Goal: Transaction & Acquisition: Purchase product/service

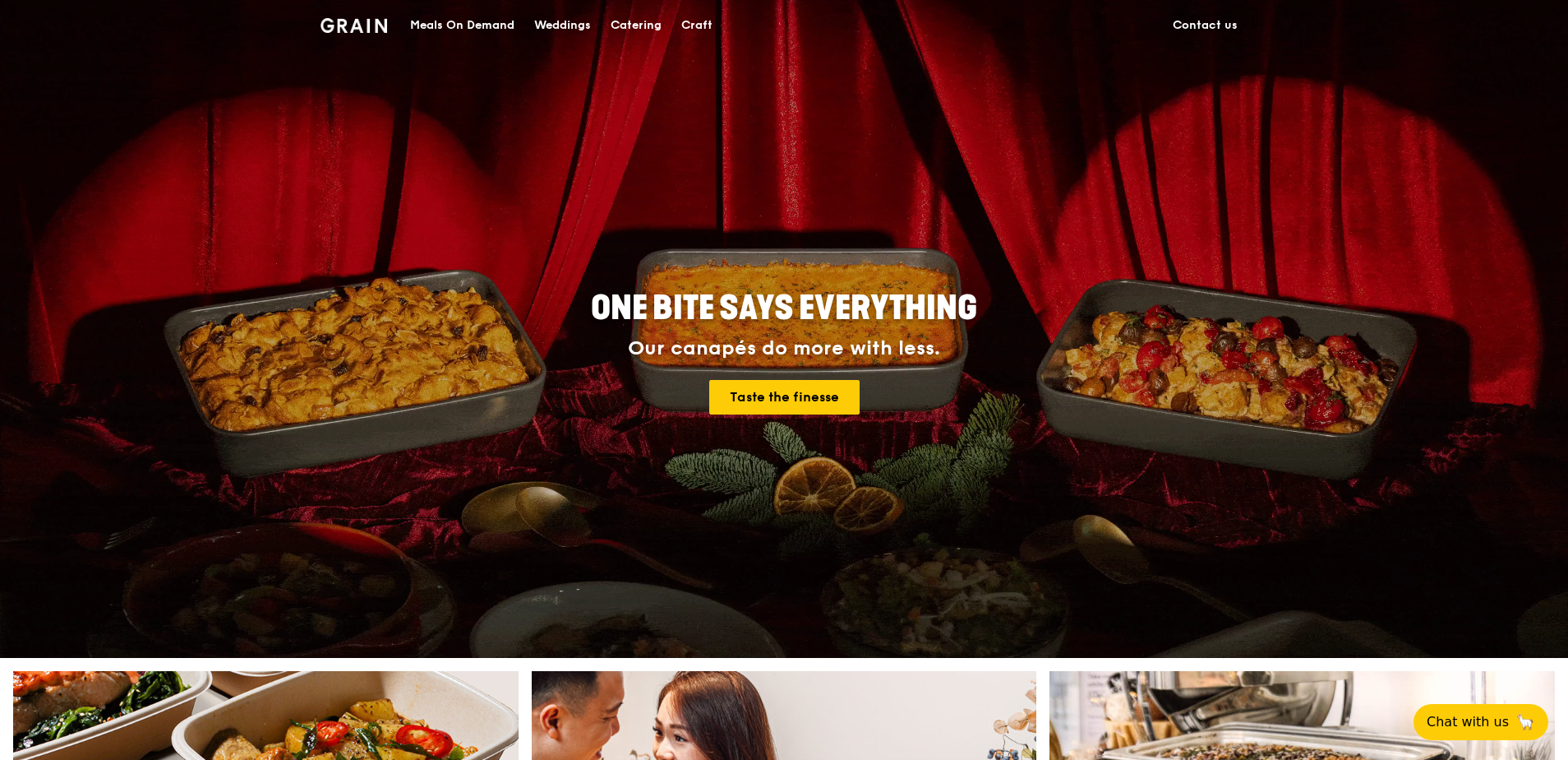
click at [447, 28] on div "Meals On Demand" at bounding box center [462, 25] width 104 height 49
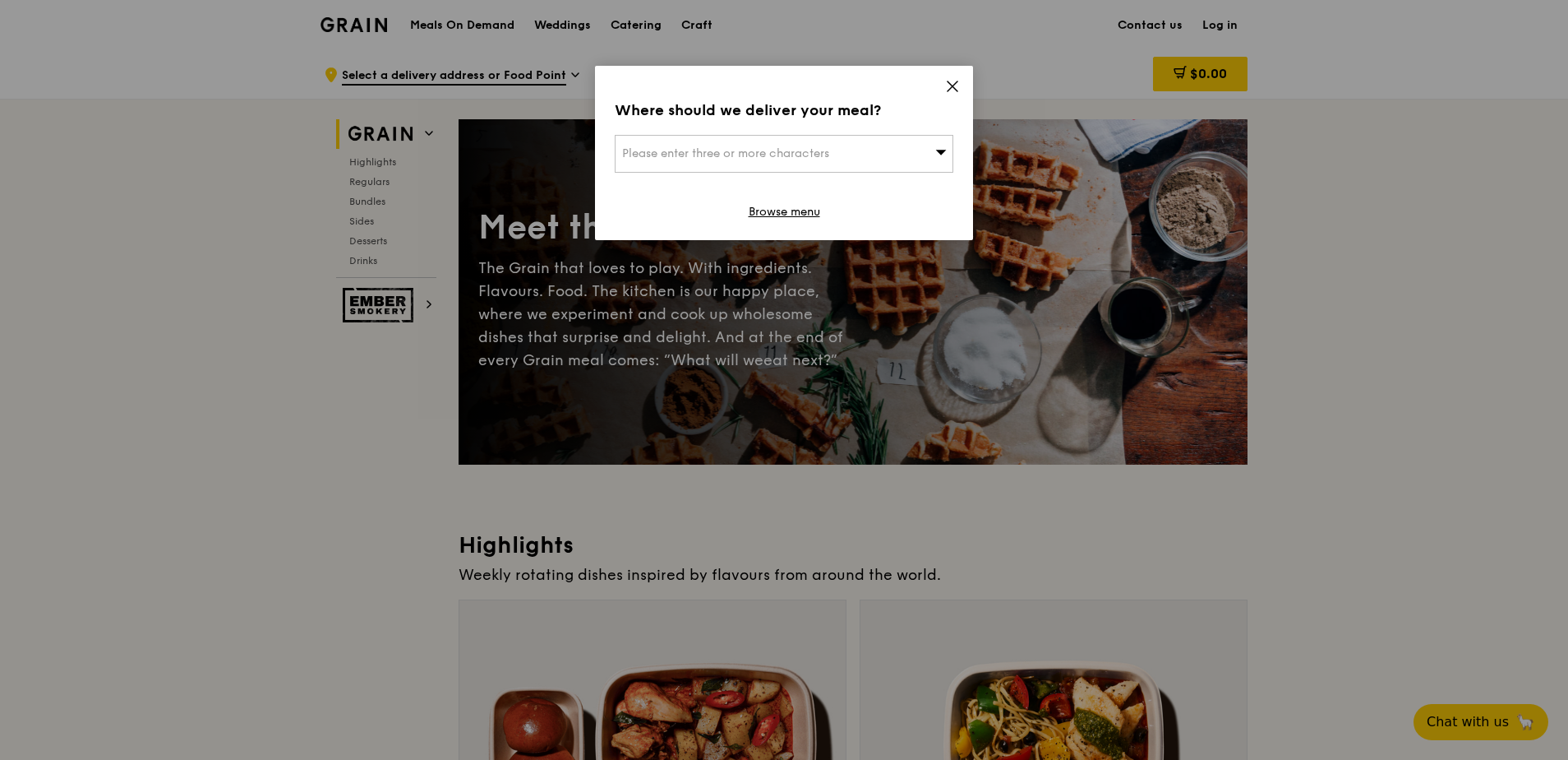
click at [821, 157] on span "Please enter three or more characters" at bounding box center [726, 154] width 207 height 14
type input "temasek"
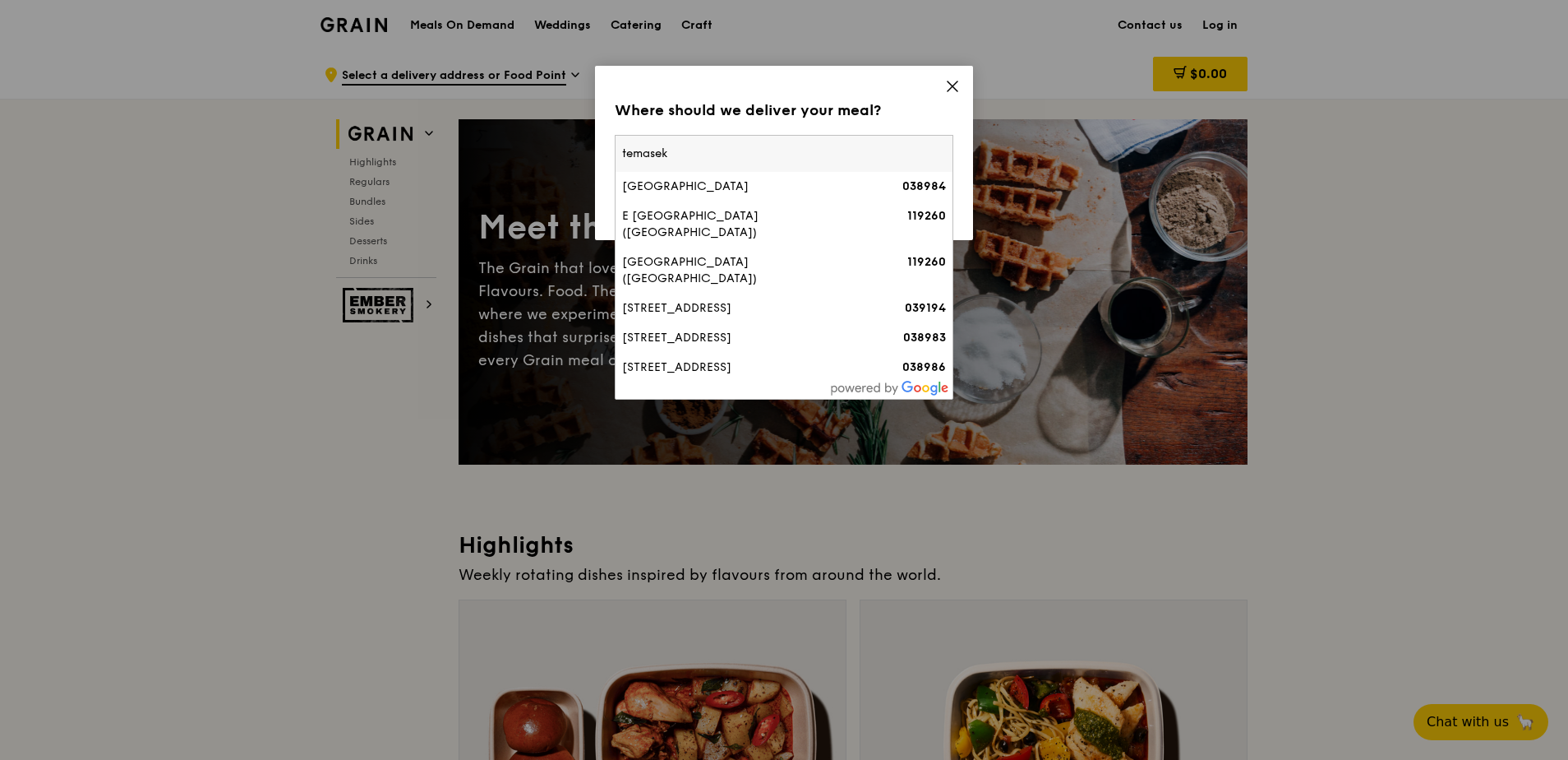
drag, startPoint x: 761, startPoint y: 161, endPoint x: 597, endPoint y: 194, distance: 167.3
click at [594, 174] on div "Where should we deliver your meal? Please enter three or more characters temase…" at bounding box center [784, 380] width 1568 height 760
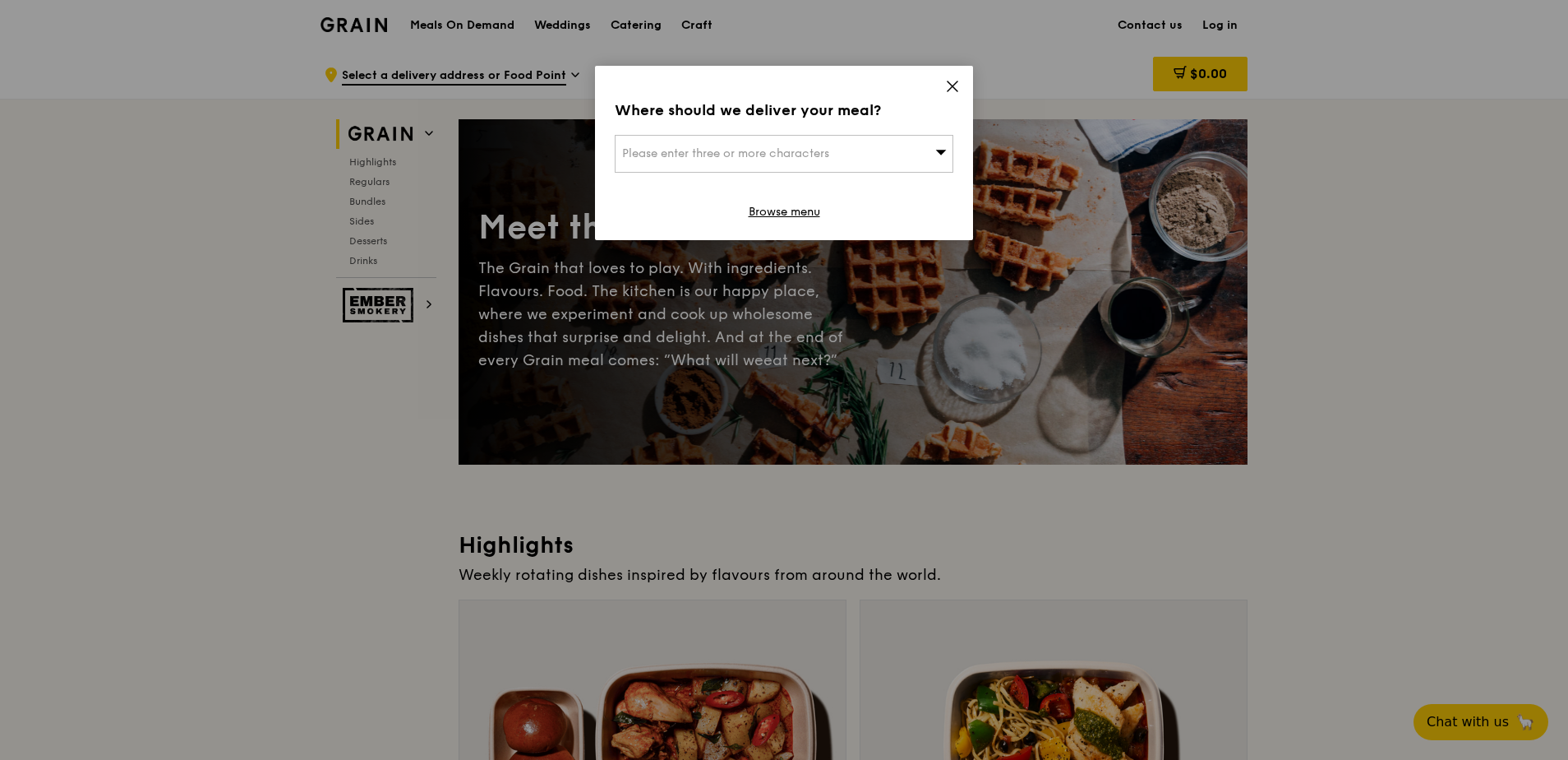
click at [707, 148] on span "Please enter three or more characters" at bounding box center [726, 154] width 207 height 14
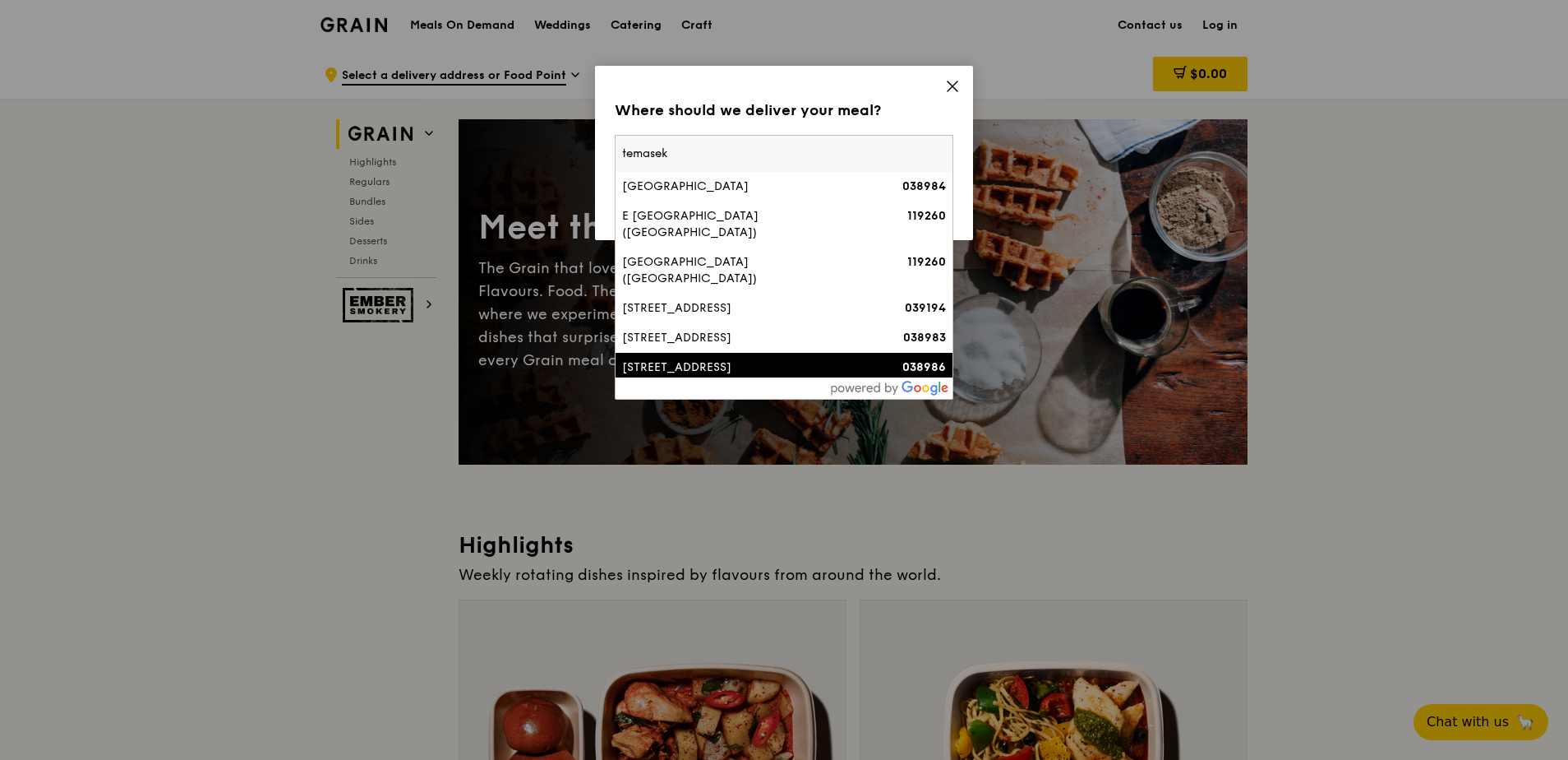
click at [700, 360] on div "[STREET_ADDRESS]" at bounding box center [744, 368] width 244 height 16
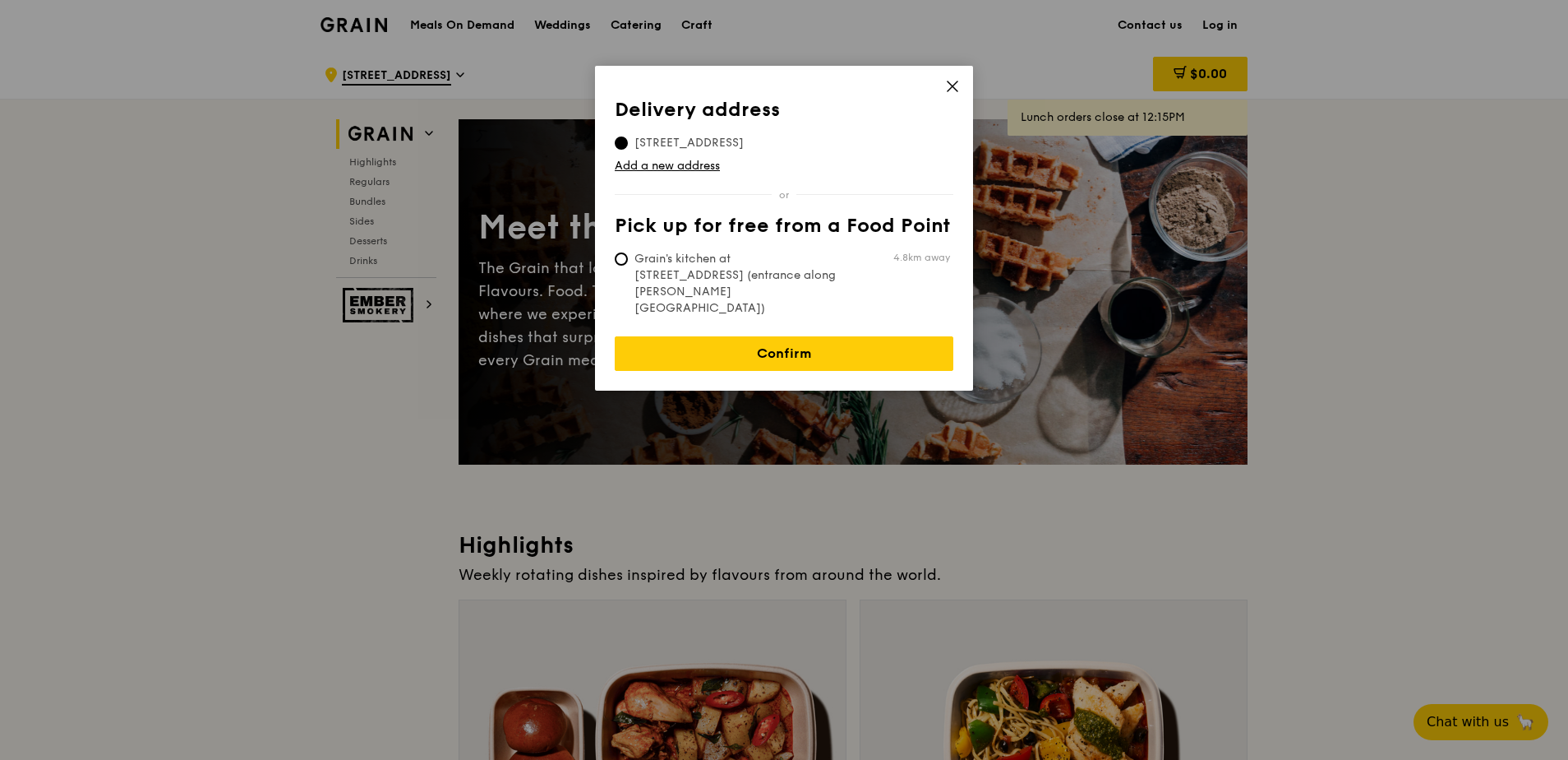
click at [958, 91] on div "Delivery address Pick up for free from a Food Point Delivery address [STREET_AD…" at bounding box center [784, 228] width 379 height 325
drag, startPoint x: 957, startPoint y: 92, endPoint x: 948, endPoint y: 86, distance: 10.8
click at [948, 86] on icon at bounding box center [952, 86] width 14 height 14
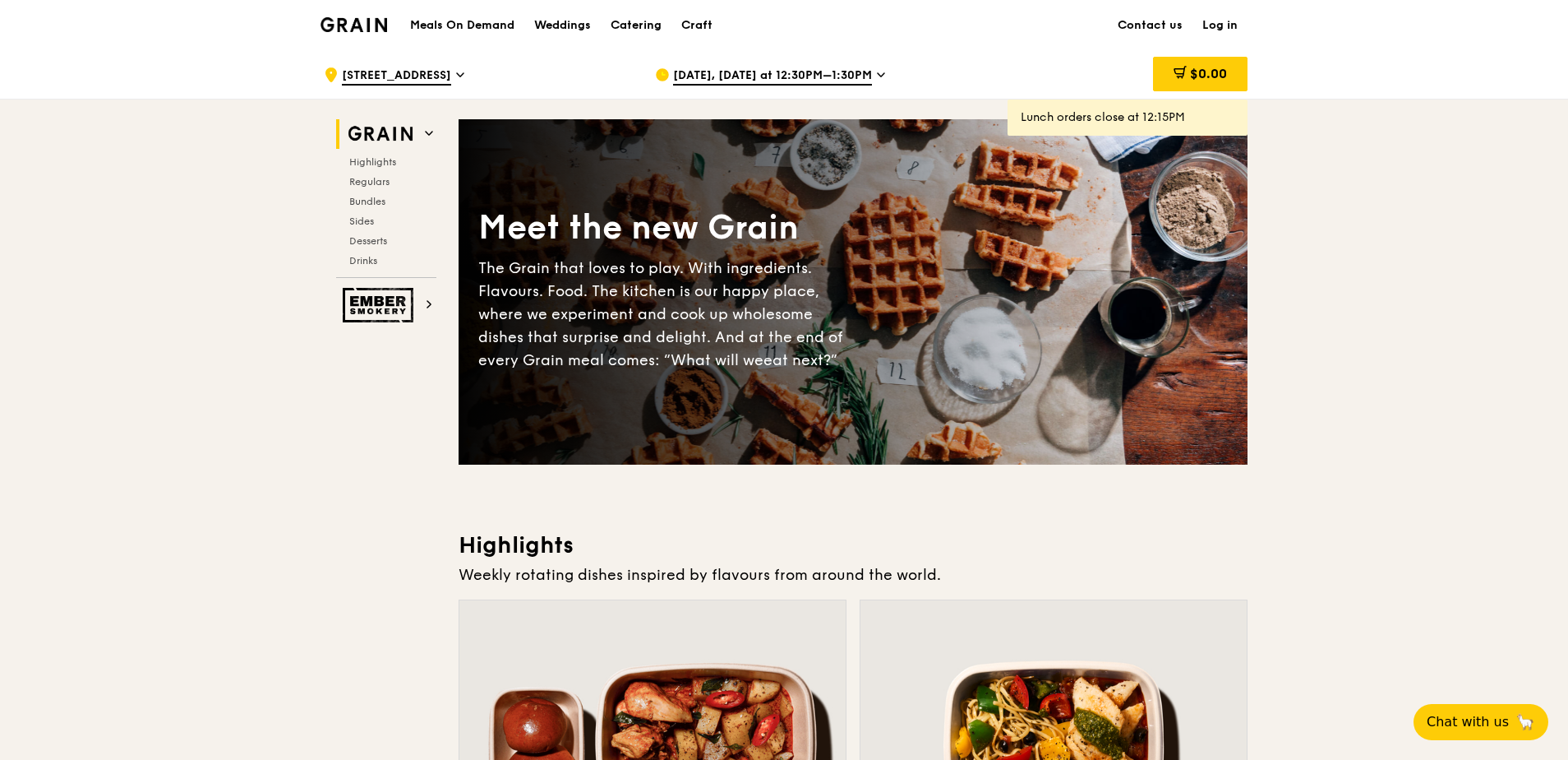
click at [1226, 24] on link "Log in" at bounding box center [1220, 25] width 55 height 49
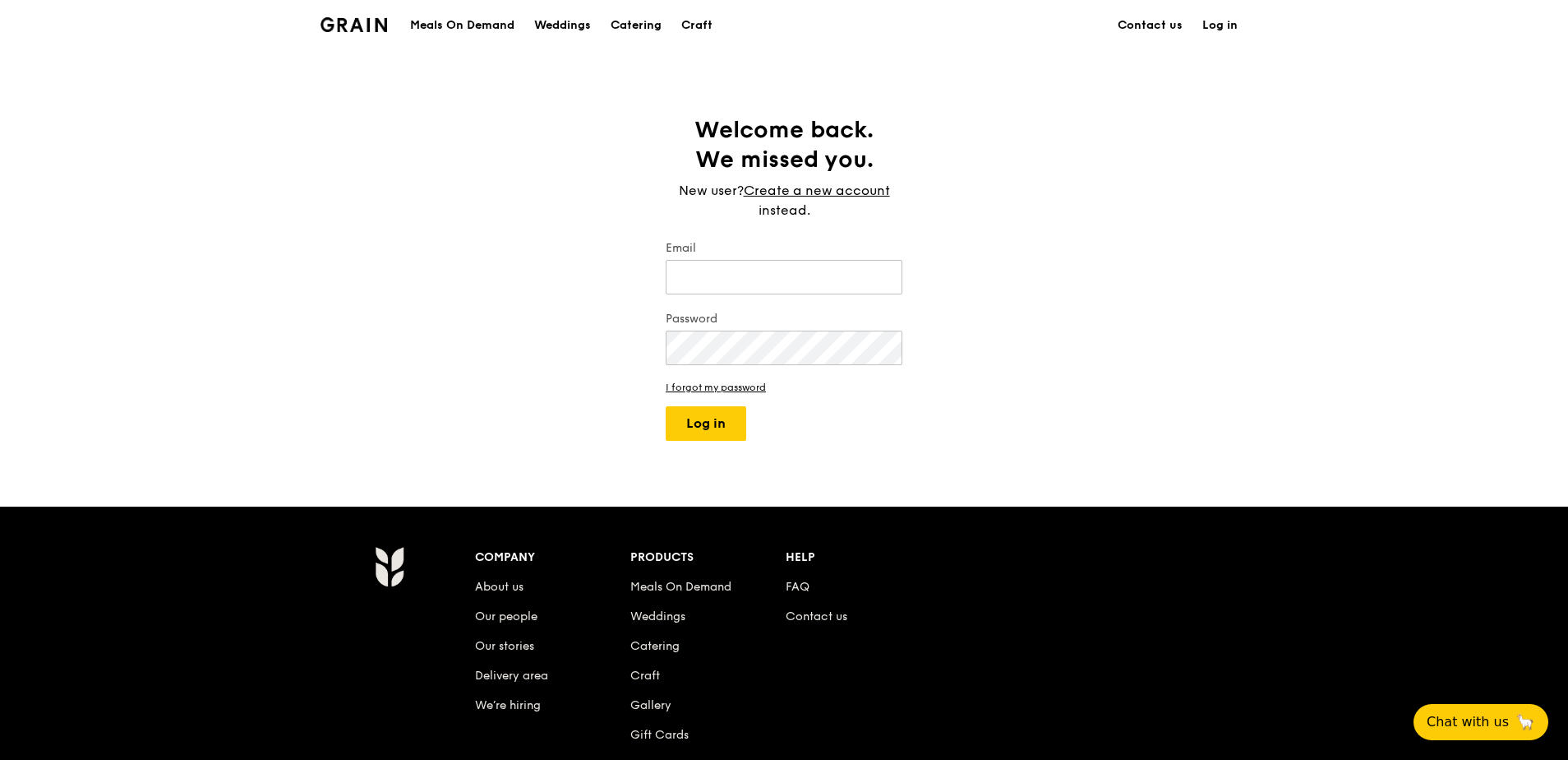
click at [743, 258] on div "Email" at bounding box center [784, 269] width 236 height 58
click at [743, 268] on input "Email" at bounding box center [784, 277] width 236 height 34
type input "[PERSON_NAME][EMAIL_ADDRESS][DOMAIN_NAME]"
click at [666, 407] on button "Log in" at bounding box center [707, 424] width 81 height 34
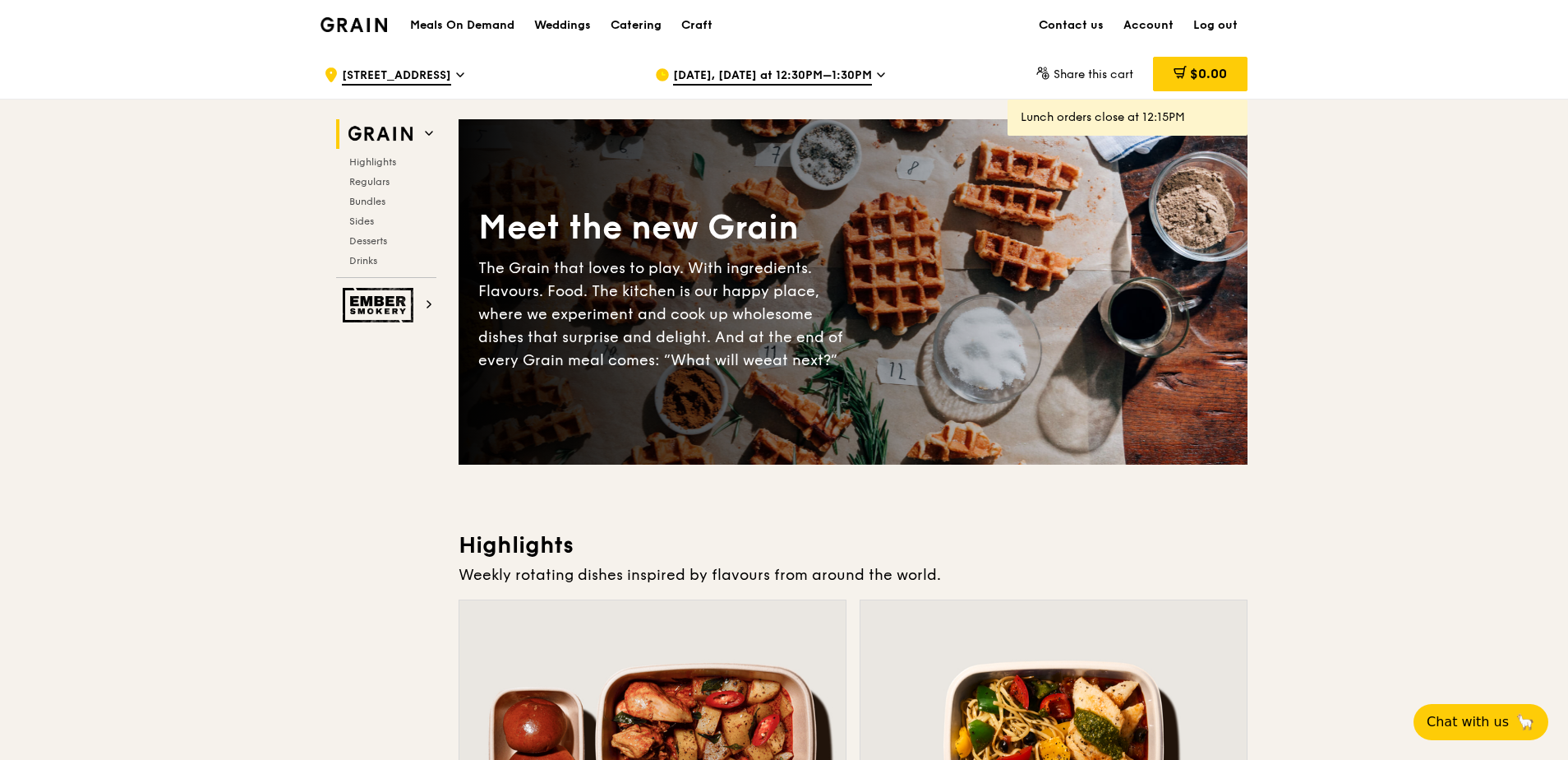
click at [839, 76] on span "[DATE], [DATE] at 12:30PM–1:30PM" at bounding box center [772, 76] width 199 height 18
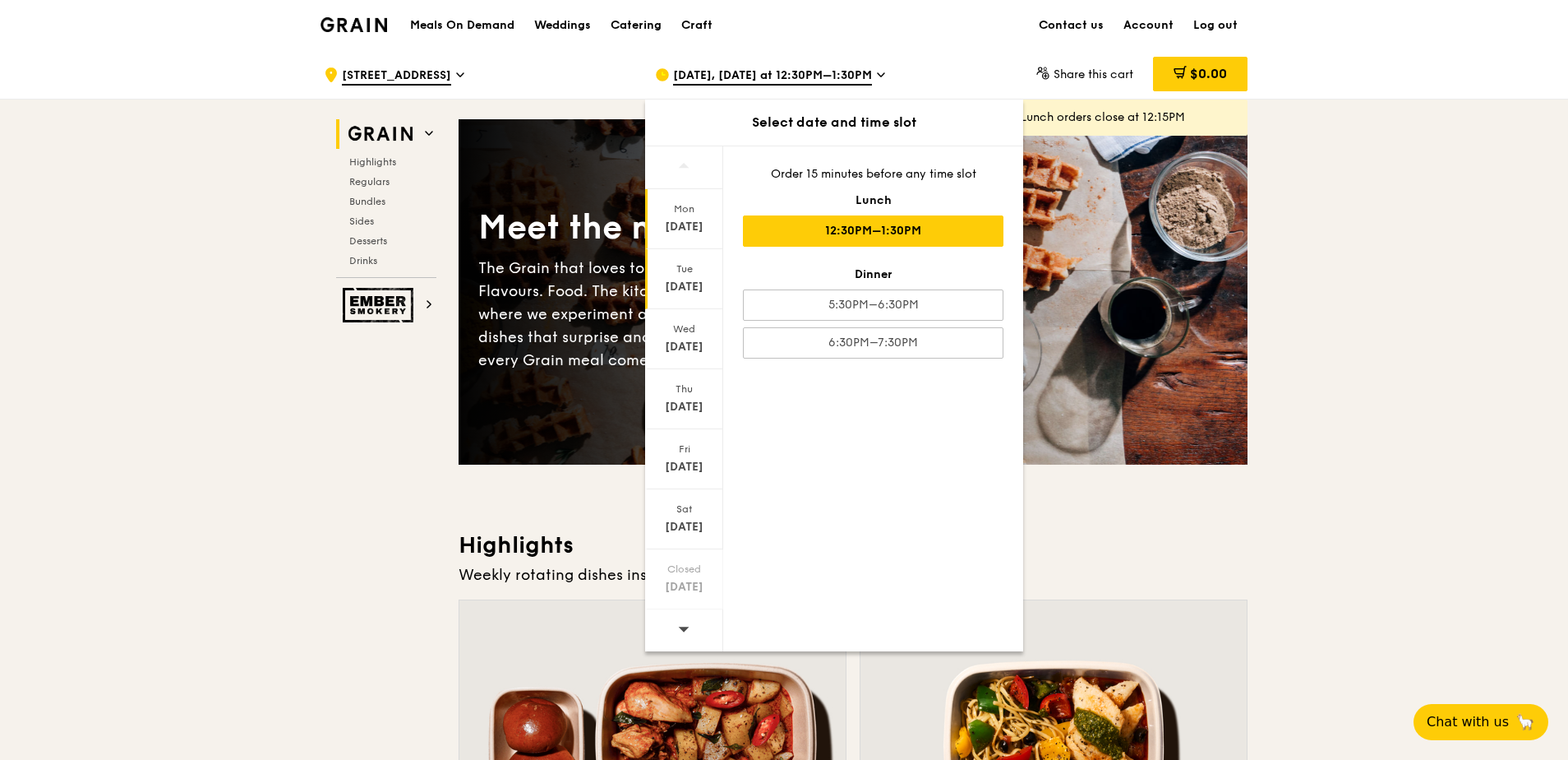
click at [687, 284] on div "[DATE]" at bounding box center [683, 287] width 73 height 16
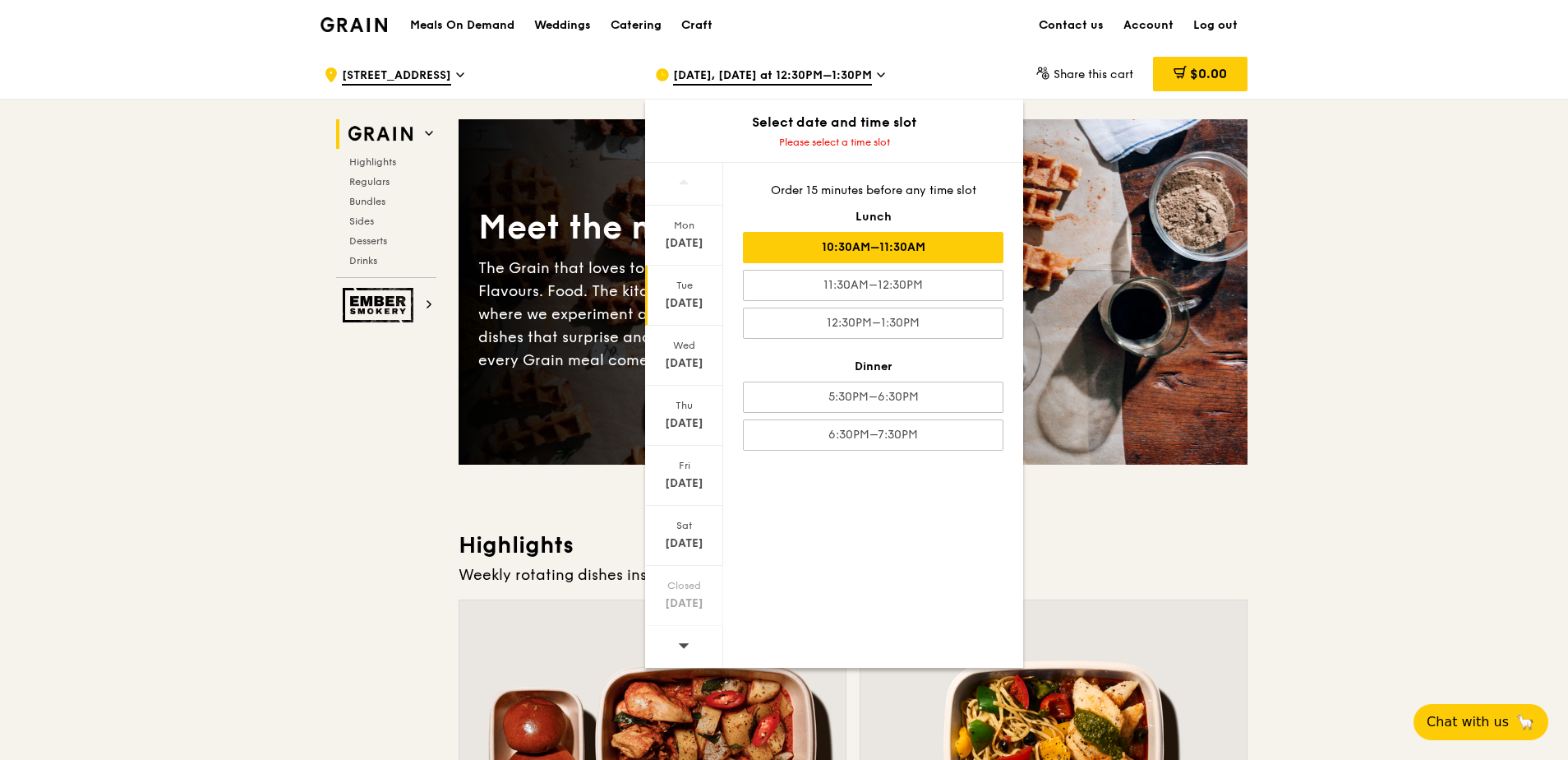
click at [935, 249] on div "10:30AM–11:30AM" at bounding box center [874, 247] width 261 height 31
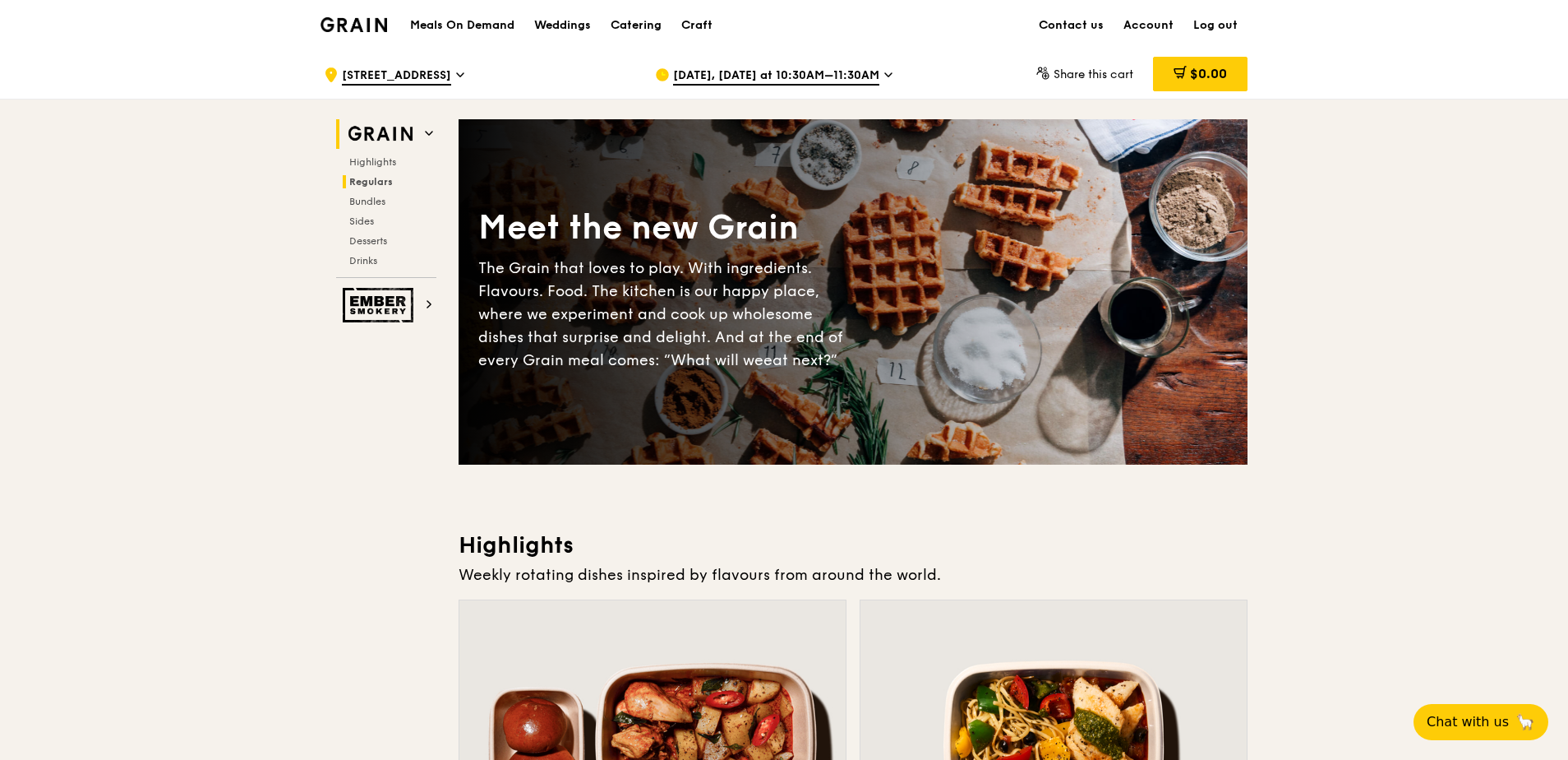
click at [382, 180] on span "Regulars" at bounding box center [371, 182] width 43 height 12
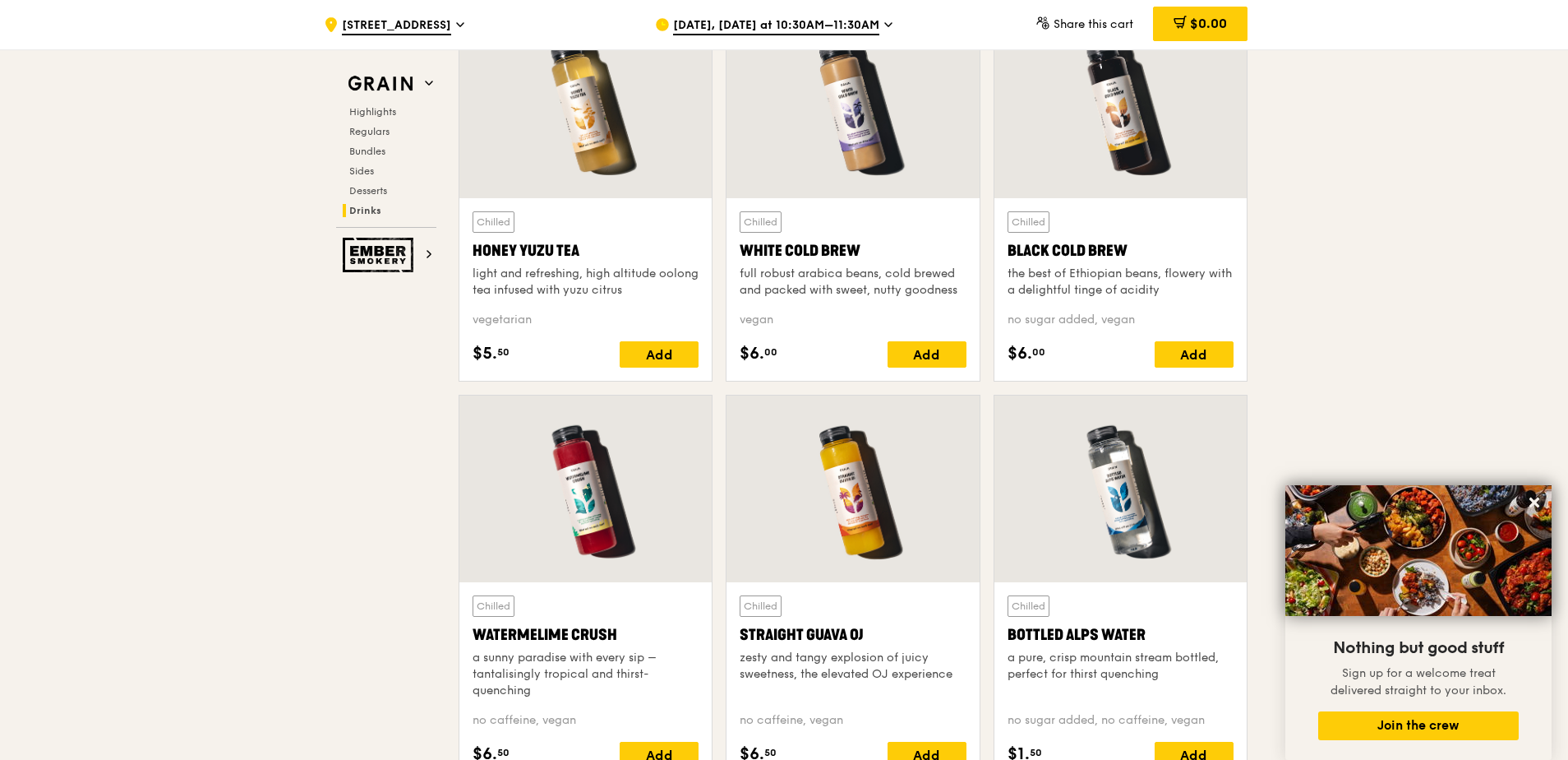
scroll to position [6263, 0]
